Goal: Information Seeking & Learning: Learn about a topic

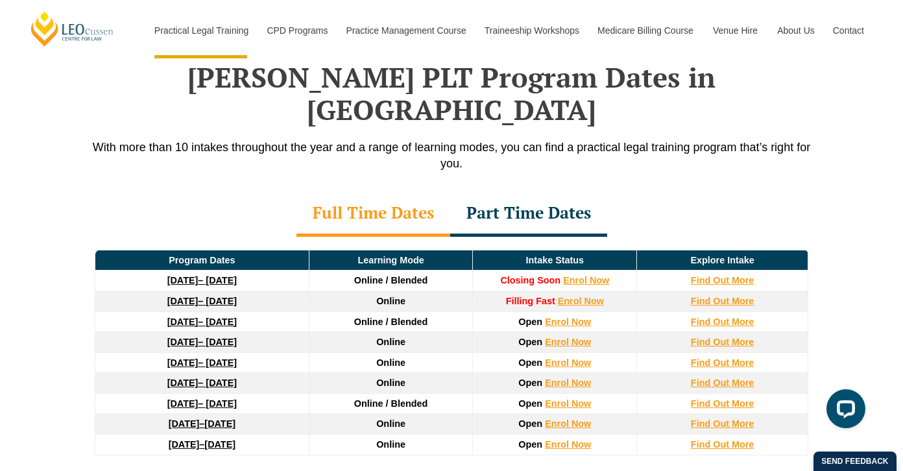
click at [215, 275] on link "22 September 2025 – 20 February 2026" at bounding box center [201, 280] width 69 height 10
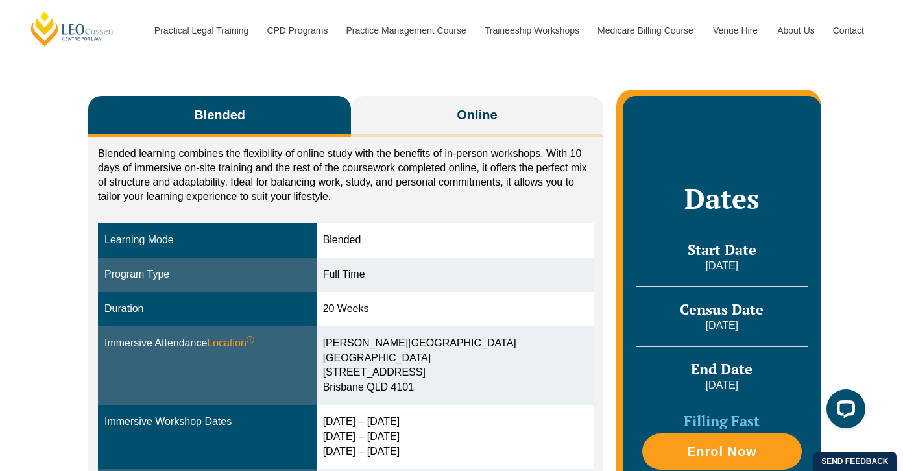
scroll to position [130, 0]
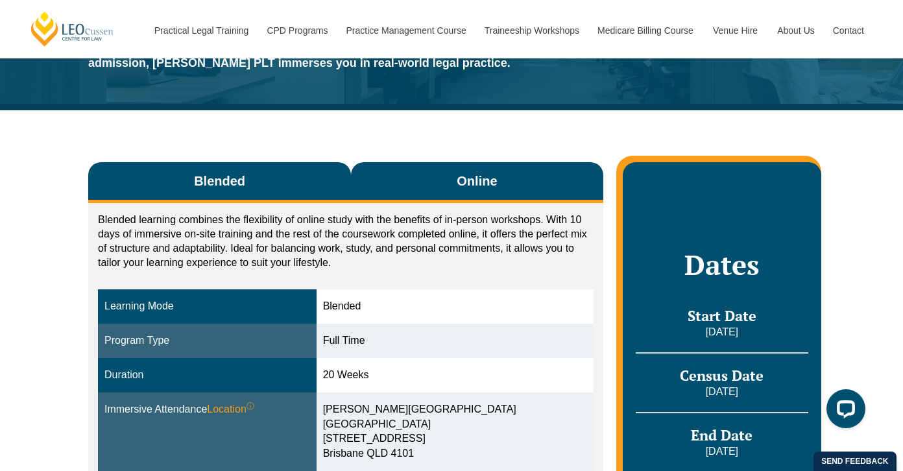
click at [467, 171] on button "Online" at bounding box center [477, 182] width 252 height 41
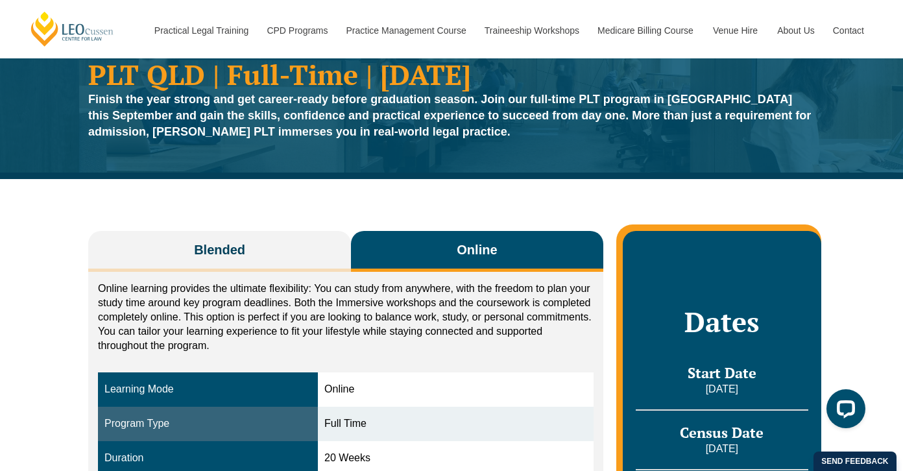
scroll to position [0, 0]
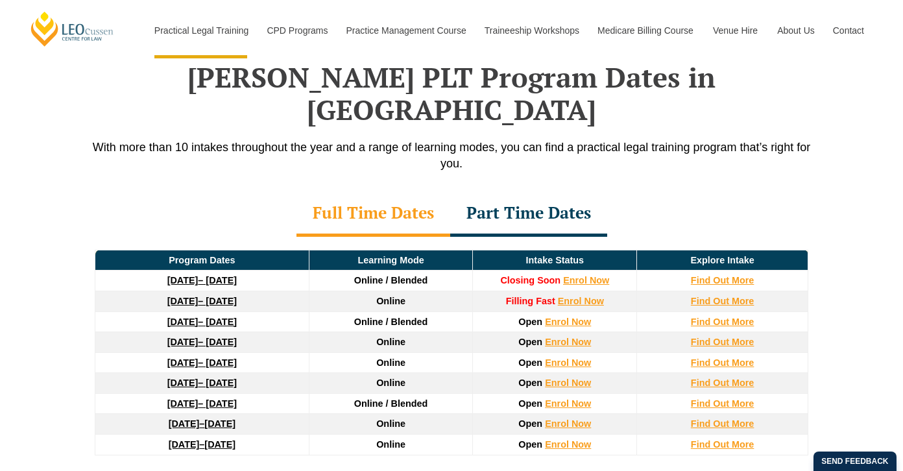
click at [543, 191] on div "Part Time Dates" at bounding box center [528, 213] width 157 height 45
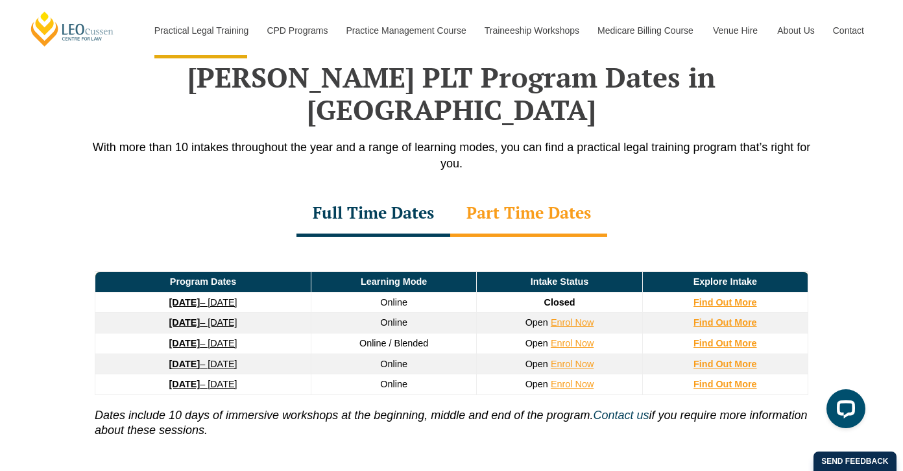
click at [237, 297] on link "8 September 2025 – 17 April 2026" at bounding box center [203, 302] width 68 height 10
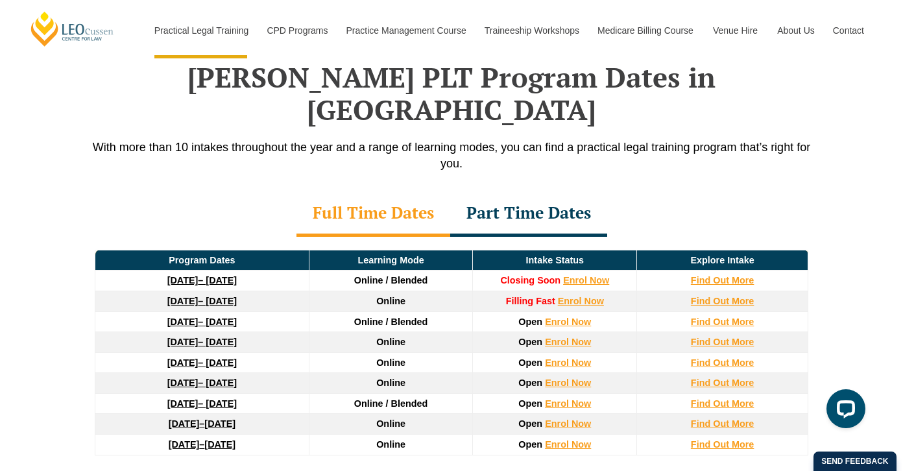
click at [237, 296] on link "8 December 2025 – 8 May 2026" at bounding box center [201, 301] width 69 height 10
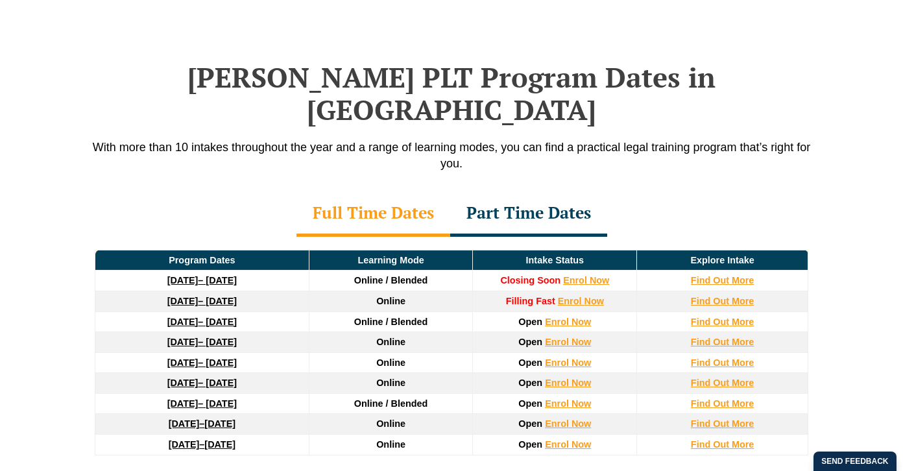
click at [548, 191] on div "Part Time Dates" at bounding box center [528, 213] width 157 height 45
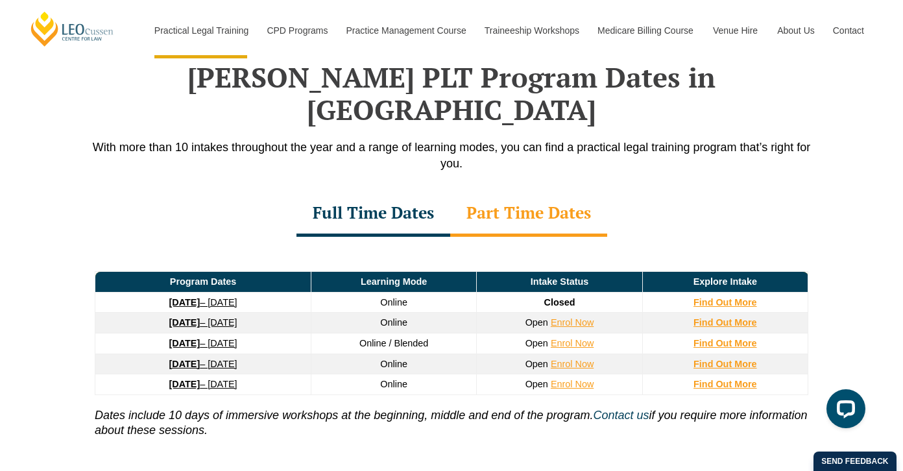
click at [200, 297] on strong "8 September 2025" at bounding box center [184, 302] width 31 height 10
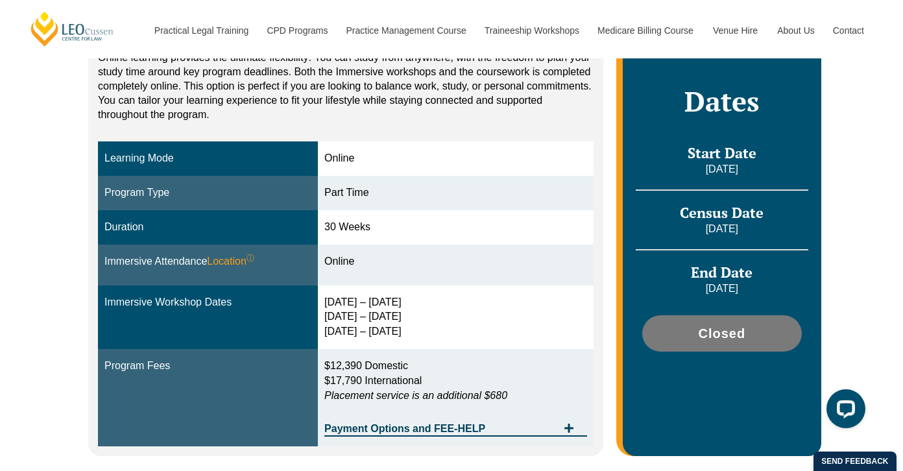
scroll to position [259, 0]
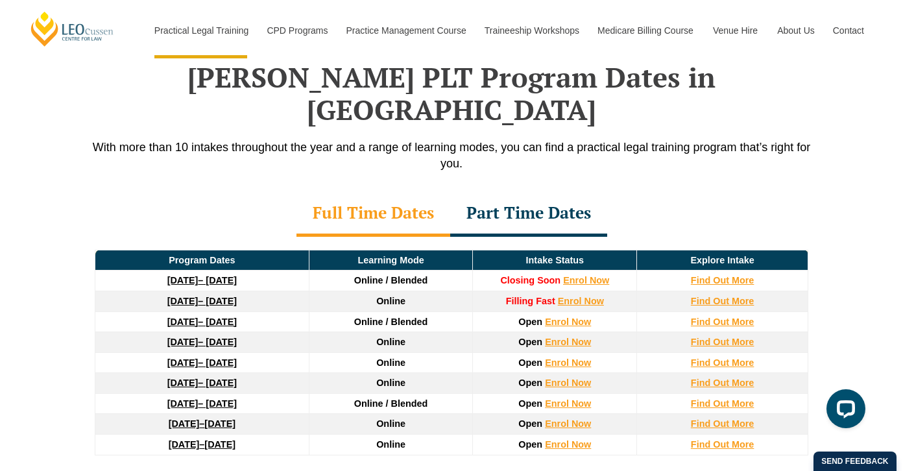
click at [237, 296] on link "8 December 2025 – 8 May 2026" at bounding box center [201, 301] width 69 height 10
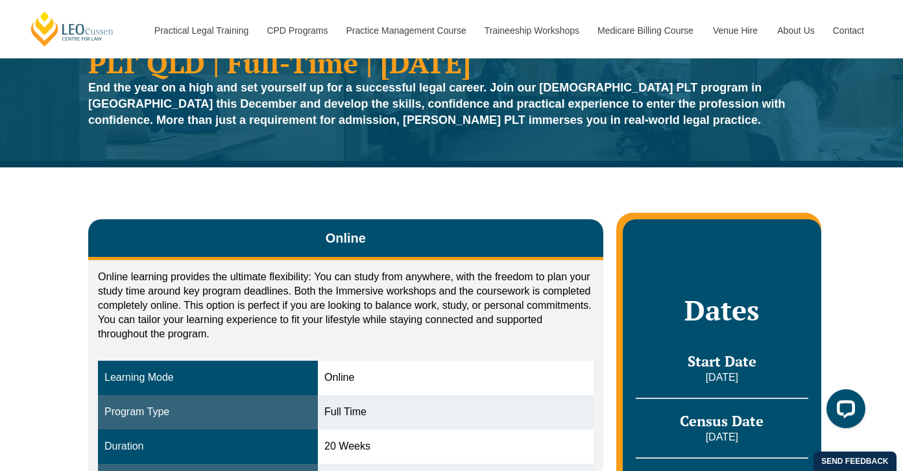
scroll to position [65, 0]
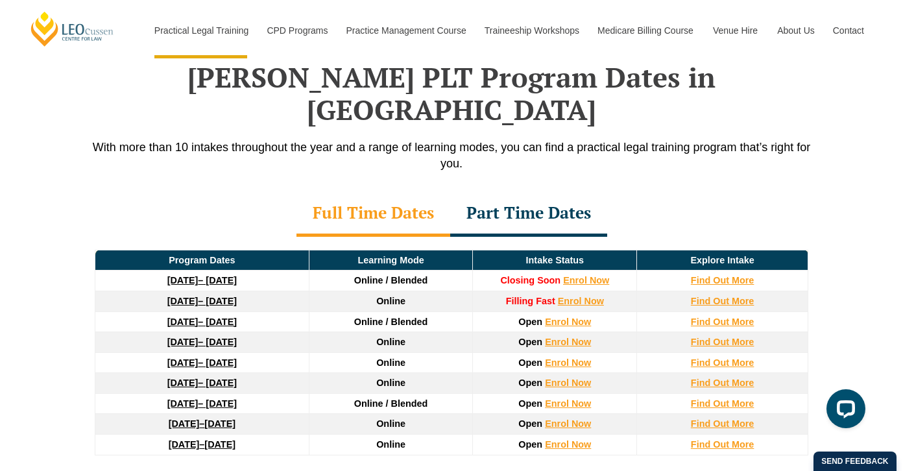
click at [404, 191] on div "Full Time Dates" at bounding box center [373, 213] width 154 height 45
click at [501, 191] on div "Part Time Dates" at bounding box center [528, 213] width 157 height 45
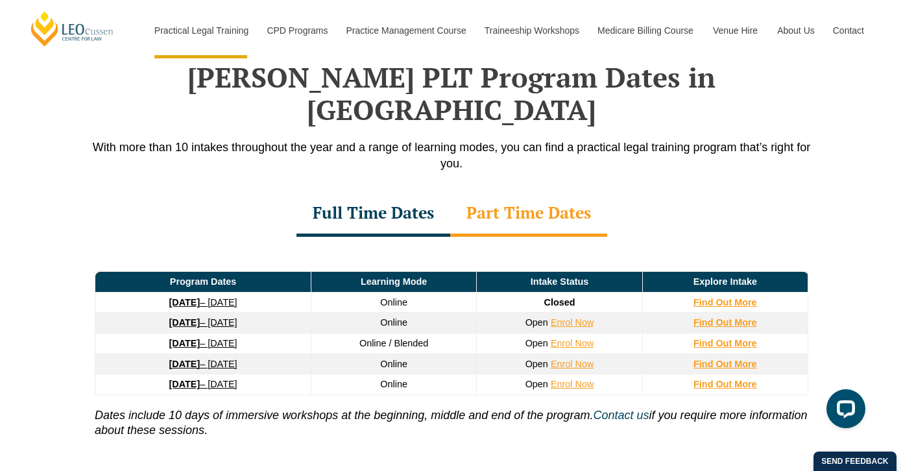
click at [403, 191] on div "Full Time Dates" at bounding box center [373, 213] width 154 height 45
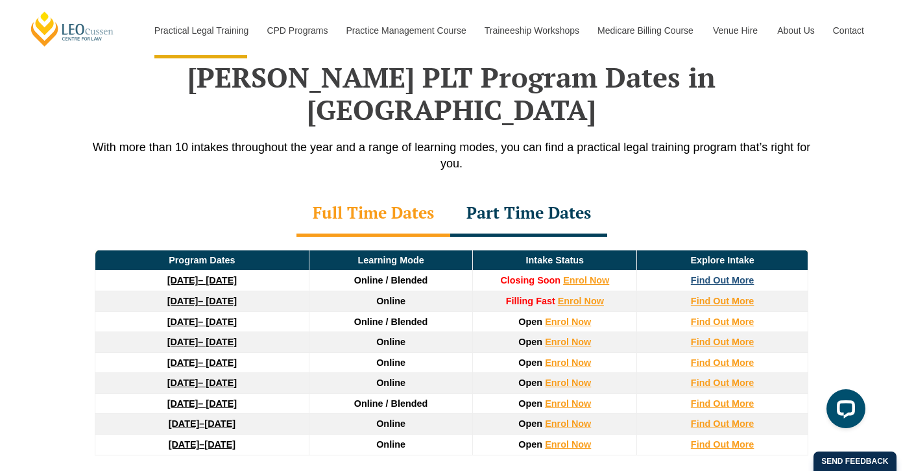
click at [712, 275] on strong "Find Out More" at bounding box center [723, 280] width 64 height 10
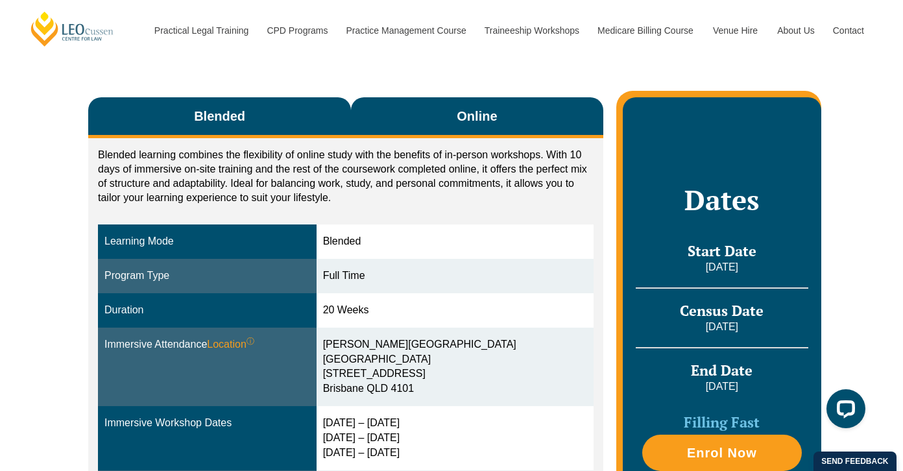
click at [505, 119] on button "Online" at bounding box center [477, 117] width 252 height 41
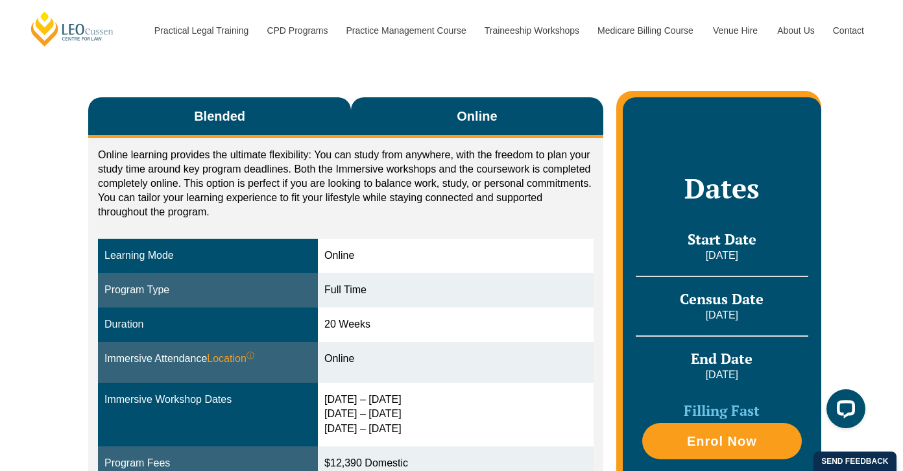
click at [307, 118] on button "Blended" at bounding box center [219, 117] width 263 height 41
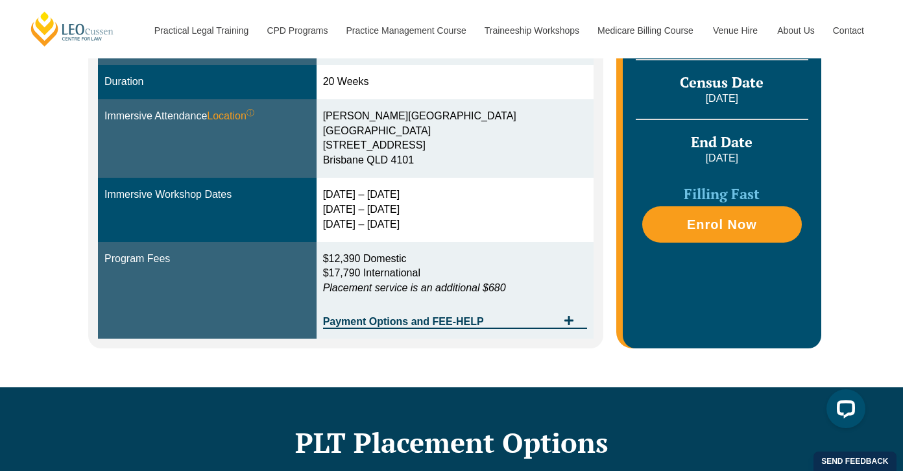
scroll to position [454, 0]
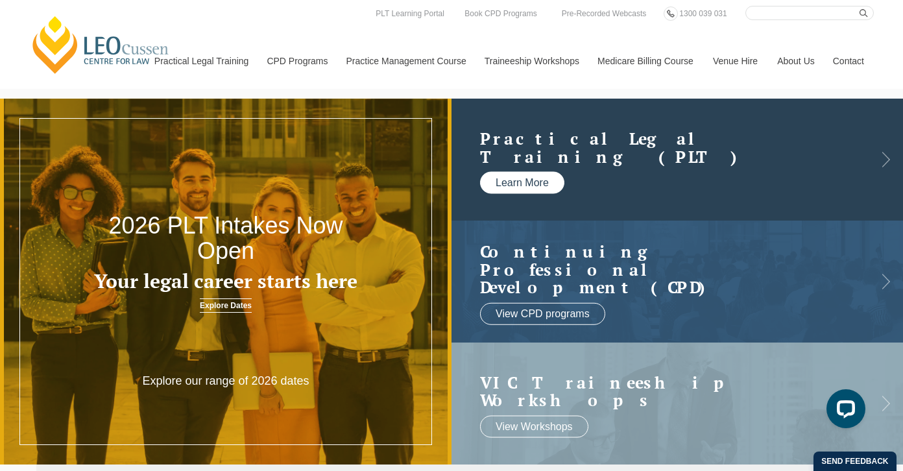
click at [527, 179] on link "Learn More" at bounding box center [522, 183] width 84 height 22
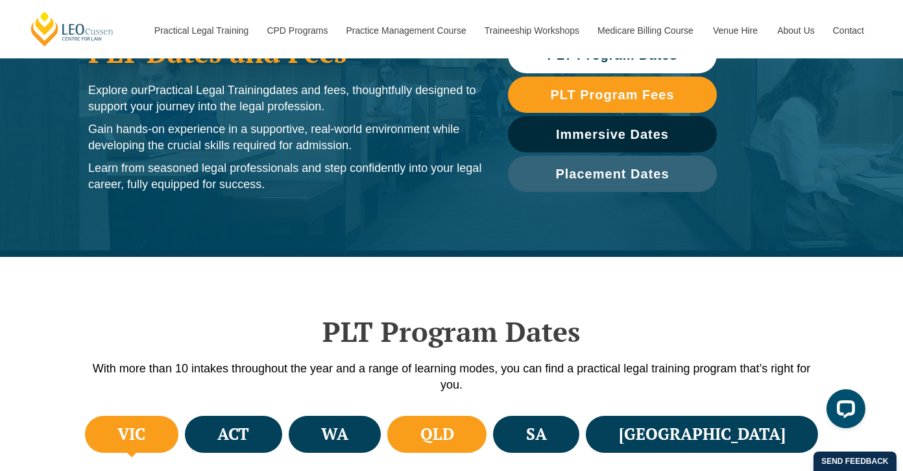
click at [454, 439] on h4 "QLD" at bounding box center [437, 433] width 34 height 21
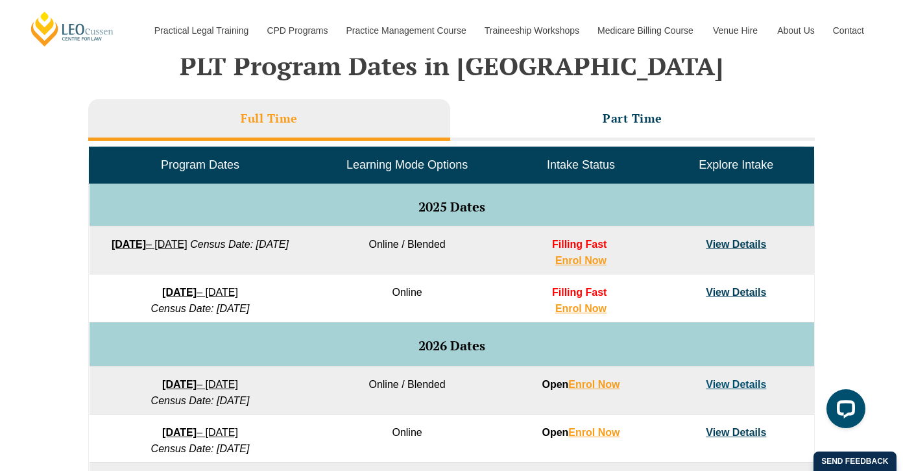
scroll to position [584, 0]
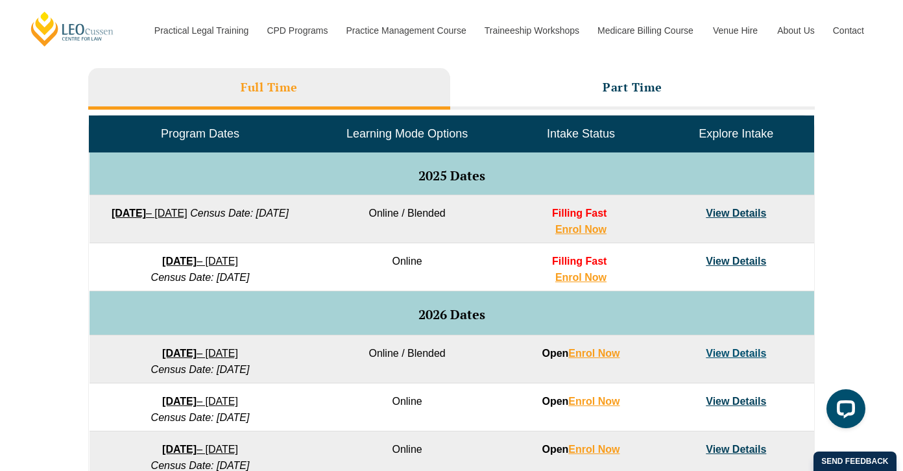
click at [735, 258] on link "View Details" at bounding box center [736, 260] width 60 height 11
click at [739, 211] on link "View Details" at bounding box center [736, 213] width 60 height 11
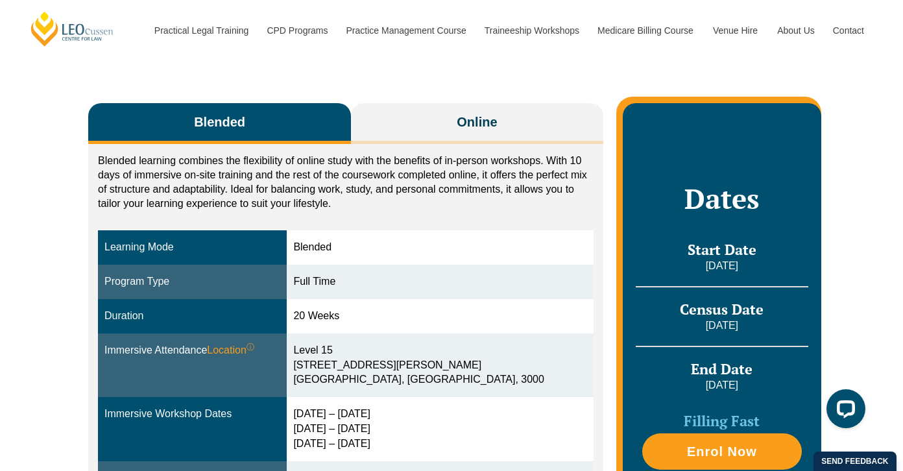
scroll to position [324, 0]
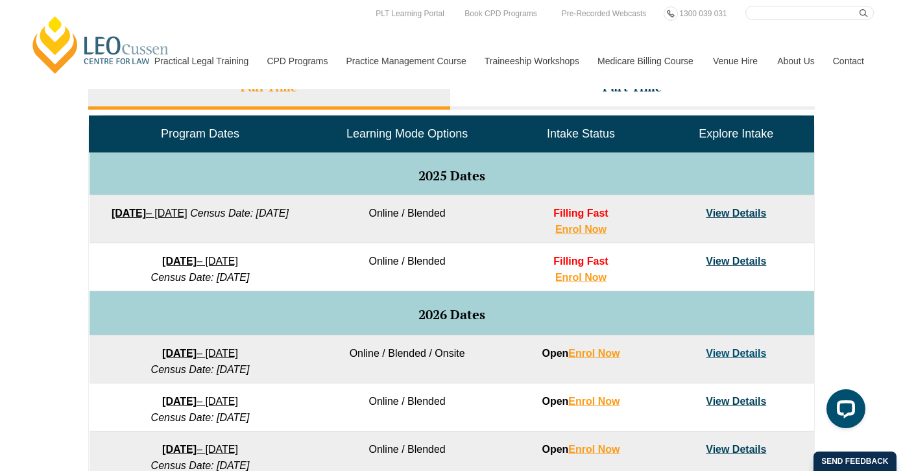
click at [740, 215] on link "View Details" at bounding box center [736, 213] width 60 height 11
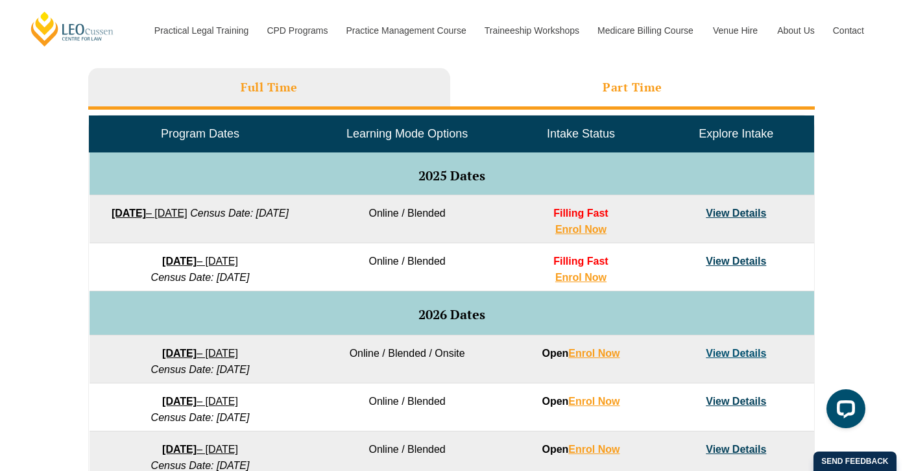
click at [580, 88] on li "Part Time" at bounding box center [632, 89] width 364 height 42
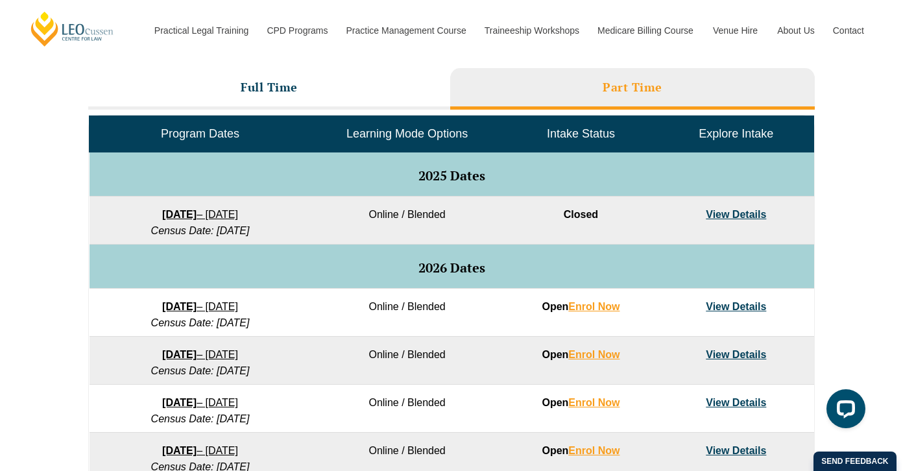
click at [735, 213] on link "View Details" at bounding box center [736, 214] width 60 height 11
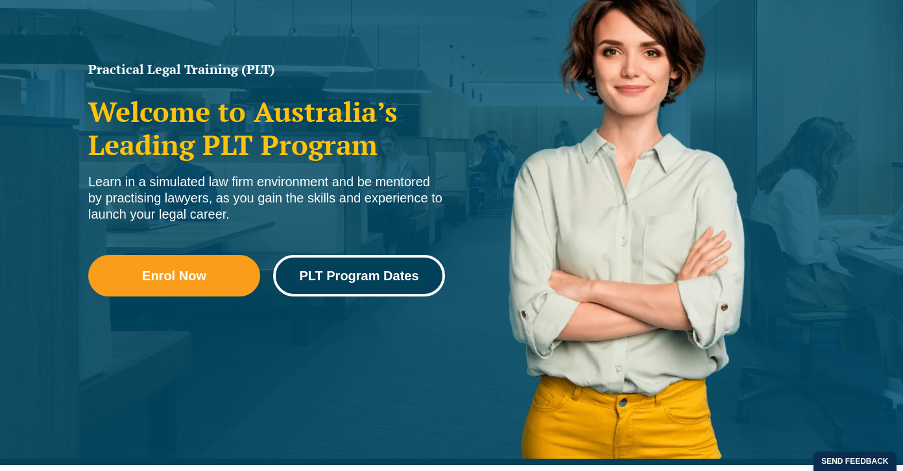
click at [375, 261] on link "PLT Program Dates" at bounding box center [359, 276] width 172 height 42
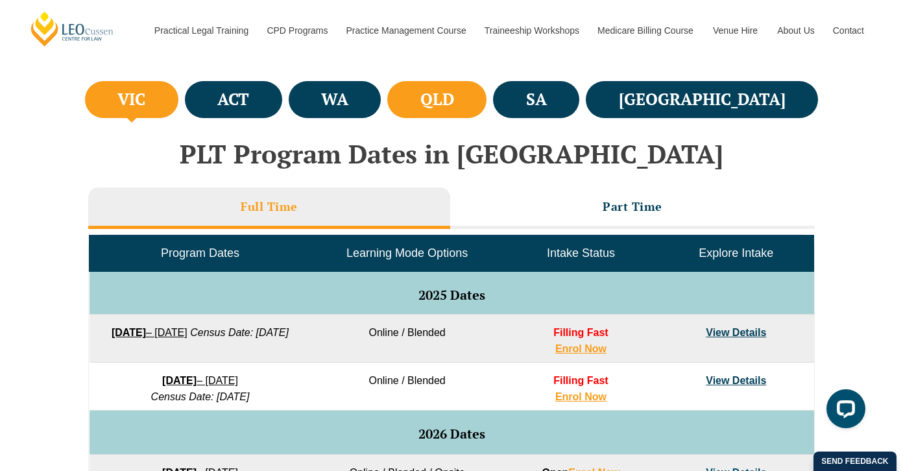
scroll to position [389, 0]
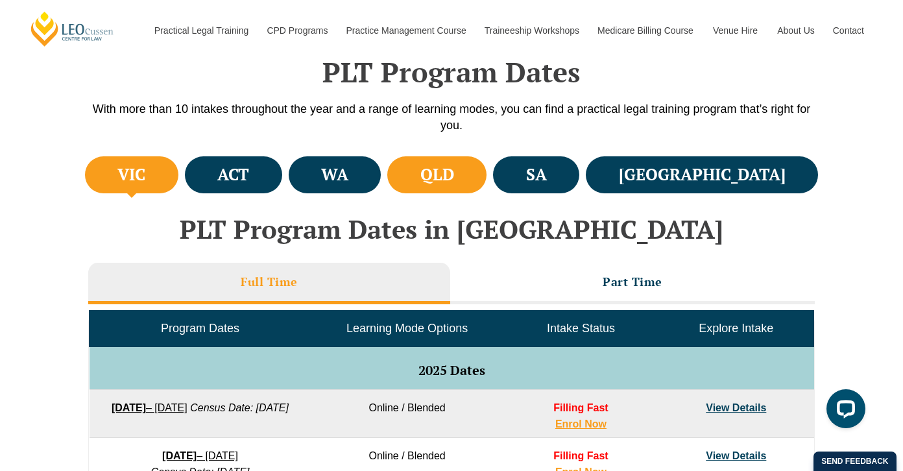
click at [486, 175] on li "QLD" at bounding box center [436, 174] width 99 height 37
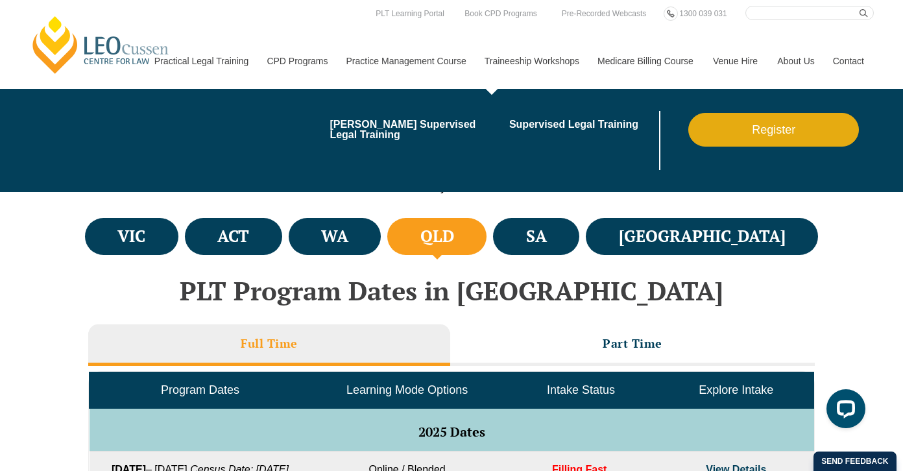
scroll to position [324, 0]
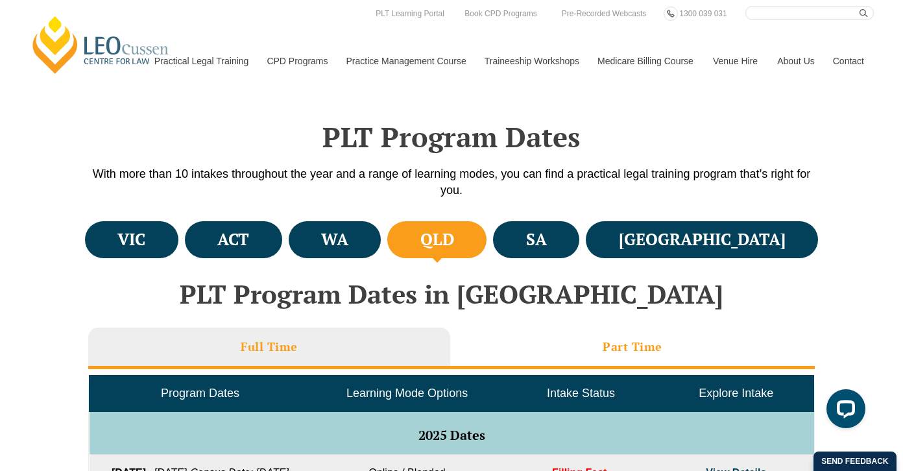
click at [630, 348] on h3 "Part Time" at bounding box center [632, 346] width 60 height 15
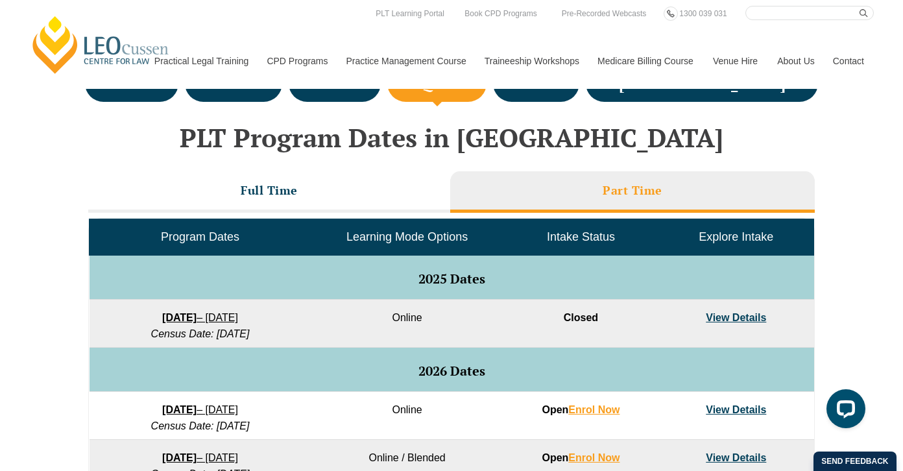
scroll to position [454, 0]
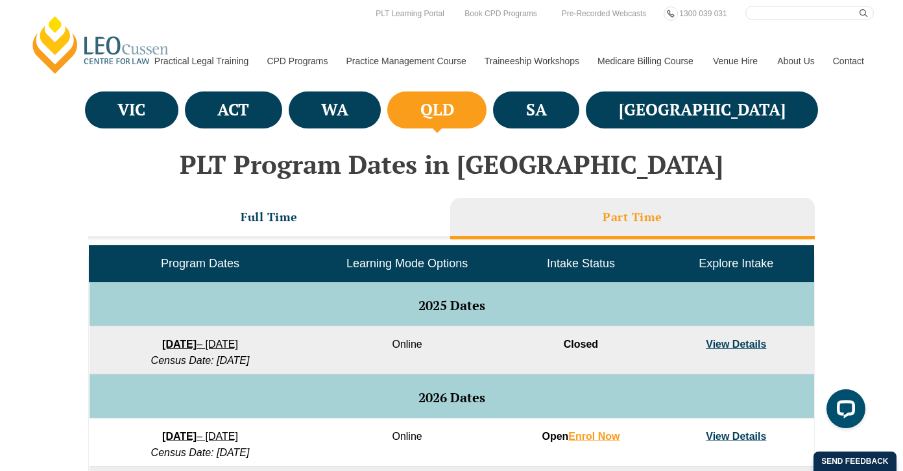
click at [742, 342] on link "View Details" at bounding box center [736, 343] width 60 height 11
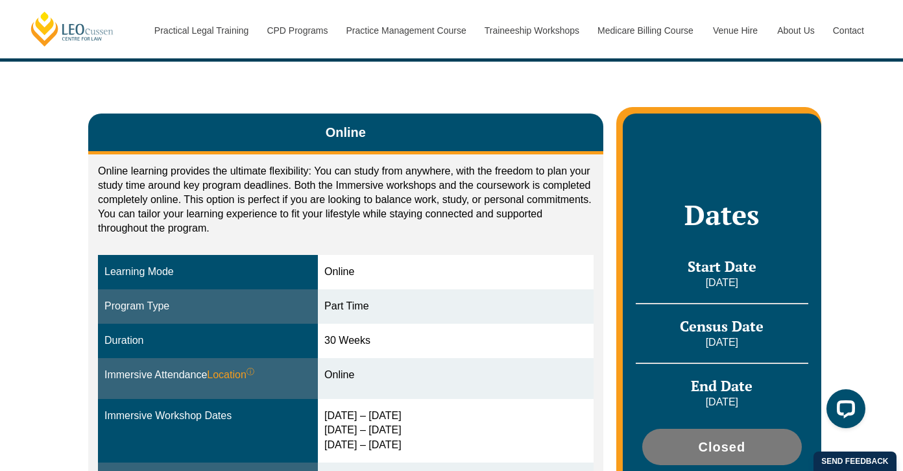
scroll to position [324, 0]
